Goal: Purchase product/service

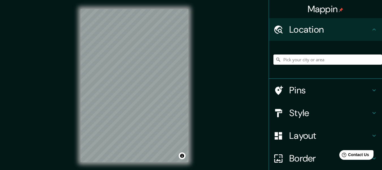
click at [342, 60] on input "Pick your city or area" at bounding box center [328, 59] width 109 height 10
click at [314, 61] on input "[GEOGRAPHIC_DATA], [GEOGRAPHIC_DATA], [GEOGRAPHIC_DATA]" at bounding box center [328, 59] width 109 height 10
click at [321, 55] on input "[GEOGRAPHIC_DATA], [GEOGRAPHIC_DATA], [GEOGRAPHIC_DATA]" at bounding box center [328, 59] width 109 height 10
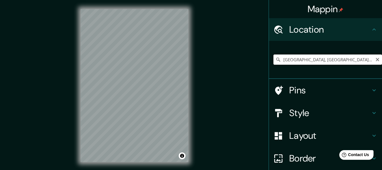
click at [320, 60] on input "[GEOGRAPHIC_DATA], [GEOGRAPHIC_DATA], [GEOGRAPHIC_DATA]" at bounding box center [328, 59] width 109 height 10
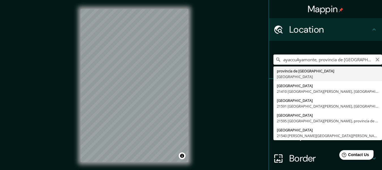
type input "ayaccuAyamonte, provincia de [GEOGRAPHIC_DATA], [GEOGRAPHIC_DATA]"
click at [376, 61] on icon "Clear" at bounding box center [377, 59] width 3 height 3
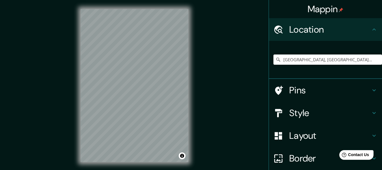
click at [191, 102] on div "© Mapbox © OpenStreetMap Improve this map" at bounding box center [135, 85] width 126 height 171
click at [365, 61] on input "[GEOGRAPHIC_DATA], [GEOGRAPHIC_DATA], [GEOGRAPHIC_DATA]" at bounding box center [328, 59] width 109 height 10
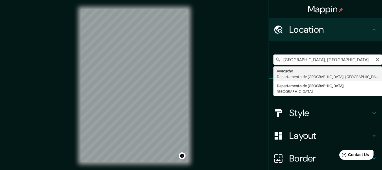
scroll to position [0, 5]
drag, startPoint x: 301, startPoint y: 59, endPoint x: 386, endPoint y: 65, distance: 85.7
click at [382, 65] on html "Mappin Location [GEOGRAPHIC_DATA], [GEOGRAPHIC_DATA], [GEOGRAPHIC_DATA] [GEOGRA…" at bounding box center [191, 85] width 382 height 170
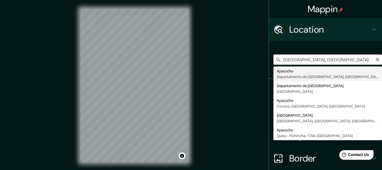
type input "[GEOGRAPHIC_DATA], [GEOGRAPHIC_DATA], [GEOGRAPHIC_DATA]"
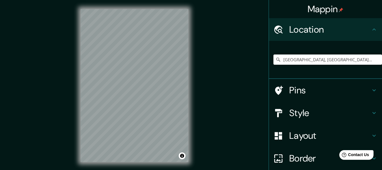
click at [336, 113] on h4 "Style" at bounding box center [331, 112] width 82 height 11
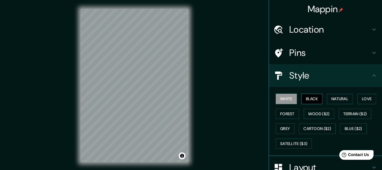
click at [303, 97] on button "Black" at bounding box center [312, 98] width 21 height 10
click at [287, 97] on button "White" at bounding box center [286, 98] width 21 height 10
click at [339, 98] on button "Natural" at bounding box center [340, 98] width 26 height 10
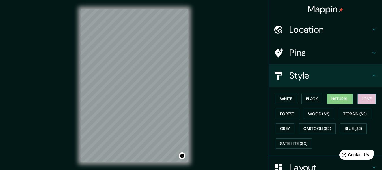
click at [358, 98] on button "Love" at bounding box center [367, 98] width 19 height 10
click at [302, 98] on button "Black" at bounding box center [312, 98] width 21 height 10
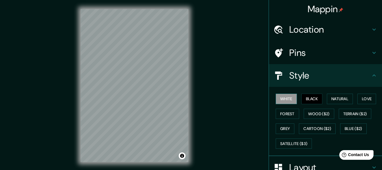
click at [283, 98] on button "White" at bounding box center [286, 98] width 21 height 10
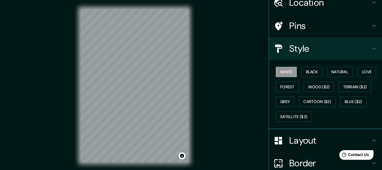
scroll to position [28, 0]
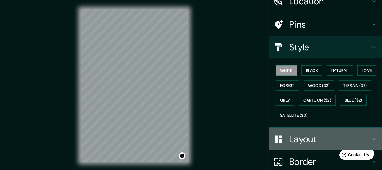
click at [299, 137] on h4 "Layout" at bounding box center [331, 138] width 82 height 11
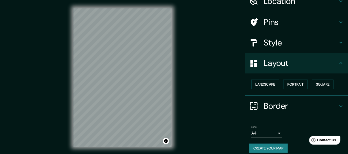
scroll to position [34, 0]
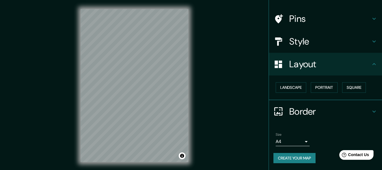
click at [299, 145] on body "Mappin Location [GEOGRAPHIC_DATA], [GEOGRAPHIC_DATA], [GEOGRAPHIC_DATA] Pins St…" at bounding box center [191, 85] width 382 height 170
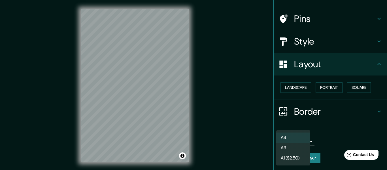
click at [293, 150] on li "A3" at bounding box center [293, 147] width 34 height 10
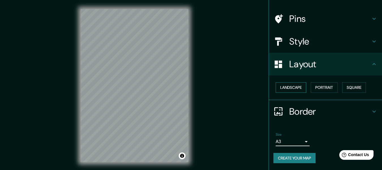
click at [300, 86] on button "Landscape" at bounding box center [291, 87] width 31 height 10
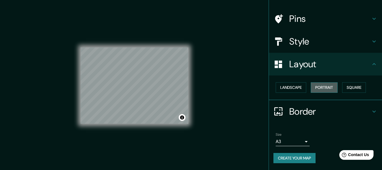
click at [329, 87] on button "Portrait" at bounding box center [324, 87] width 27 height 10
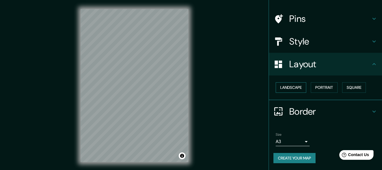
click at [291, 87] on button "Landscape" at bounding box center [291, 87] width 31 height 10
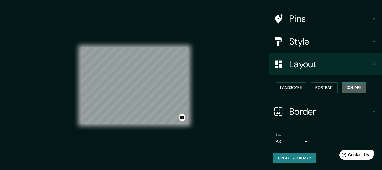
click at [352, 87] on button "Square" at bounding box center [355, 87] width 24 height 10
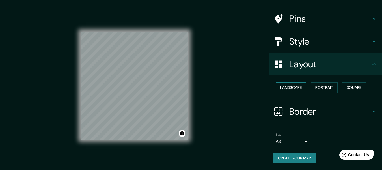
click at [296, 88] on button "Landscape" at bounding box center [291, 87] width 31 height 10
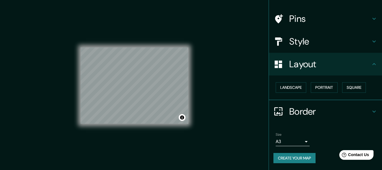
click at [233, 87] on div "Mappin Location [GEOGRAPHIC_DATA], [GEOGRAPHIC_DATA], [GEOGRAPHIC_DATA] Pins St…" at bounding box center [191, 90] width 382 height 180
